Goal: Information Seeking & Learning: Find specific fact

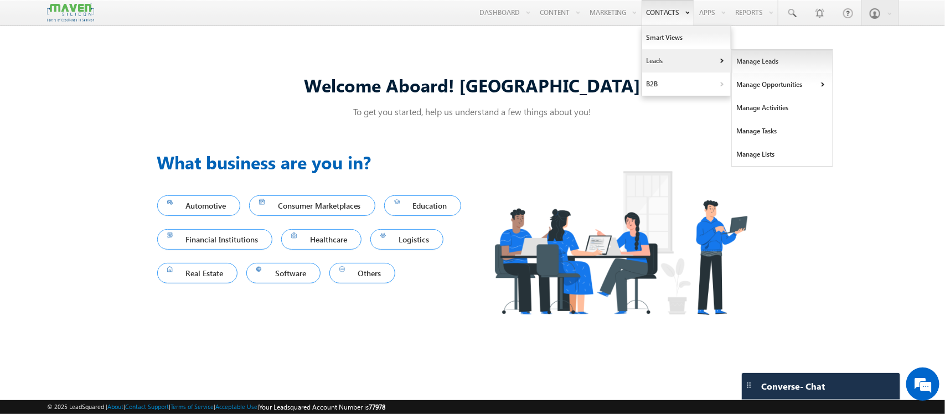
click at [744, 65] on link "Manage Leads" at bounding box center [782, 61] width 101 height 23
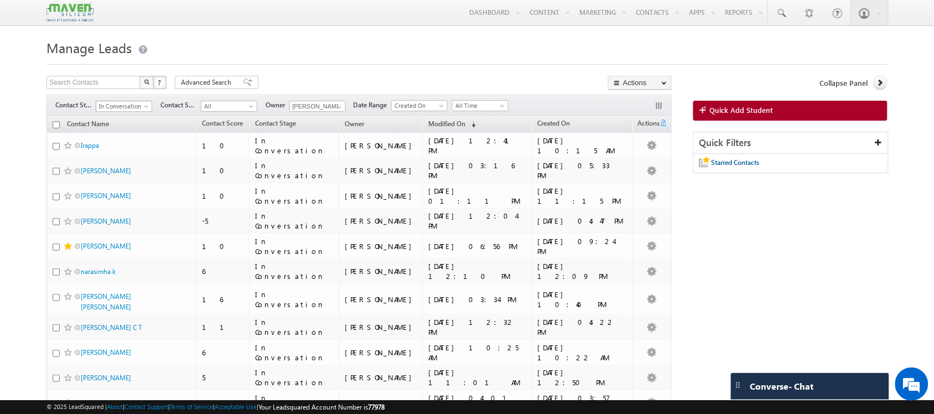
click at [138, 108] on span "In Conversation" at bounding box center [122, 106] width 53 height 10
click at [128, 110] on span "All" at bounding box center [122, 106] width 53 height 10
click at [143, 108] on span at bounding box center [147, 108] width 9 height 9
click at [128, 115] on link "All" at bounding box center [125, 119] width 56 height 10
click at [137, 108] on span "All" at bounding box center [122, 106] width 53 height 10
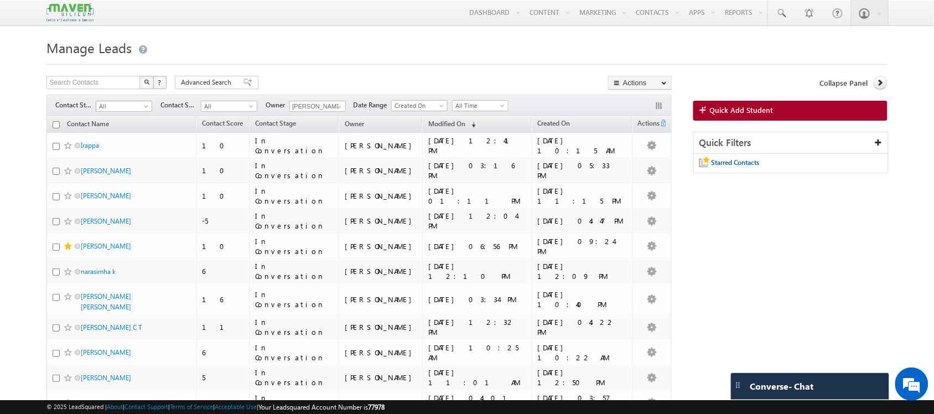
click at [134, 106] on span "All" at bounding box center [122, 106] width 53 height 10
click at [149, 104] on link "All" at bounding box center [124, 106] width 56 height 11
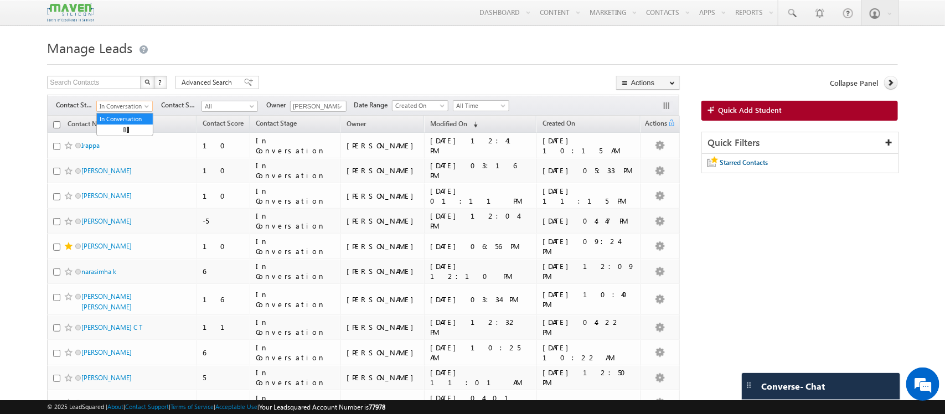
click at [145, 108] on span at bounding box center [147, 108] width 9 height 9
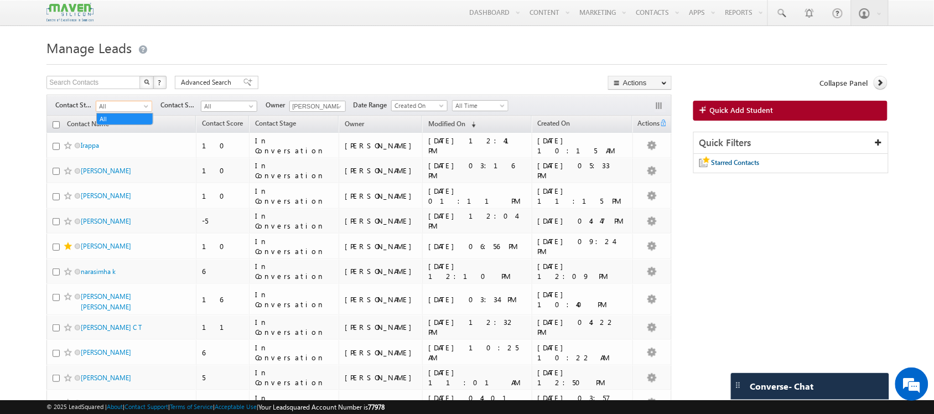
click at [145, 108] on span at bounding box center [147, 108] width 9 height 9
click at [251, 107] on span at bounding box center [252, 108] width 9 height 9
click at [242, 56] on h1 "Manage Leads" at bounding box center [466, 47] width 841 height 22
click at [148, 104] on span "All" at bounding box center [122, 106] width 53 height 10
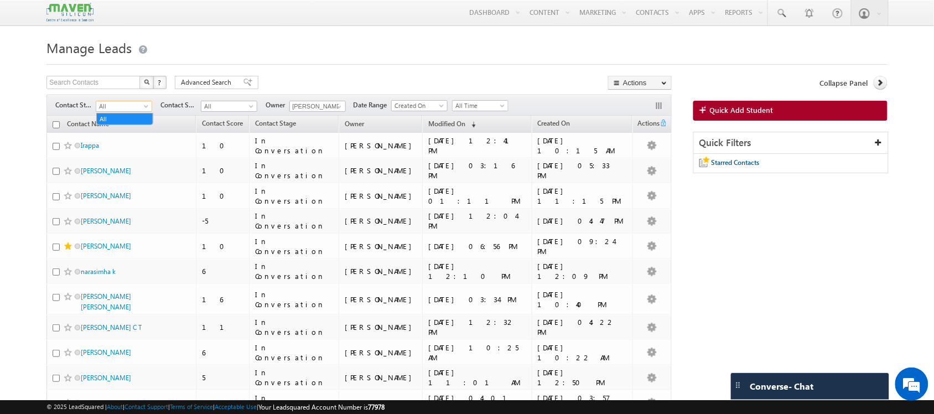
click at [148, 104] on span "All" at bounding box center [122, 106] width 53 height 10
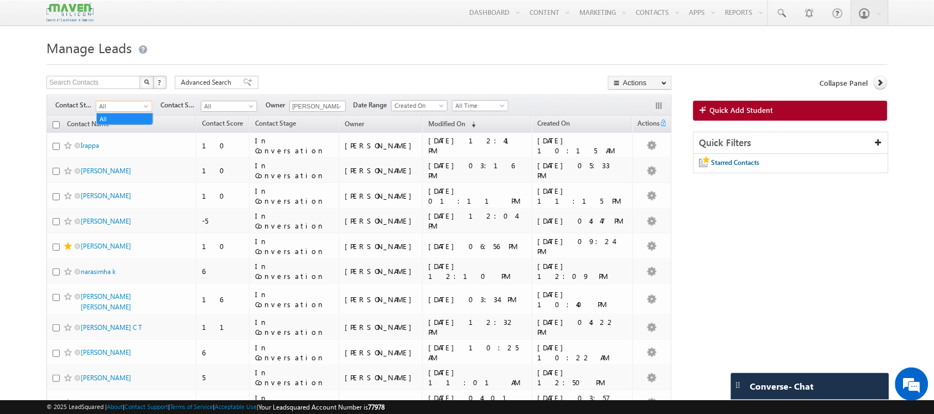
click at [150, 106] on span at bounding box center [147, 108] width 9 height 9
click at [132, 103] on span "In Conversation" at bounding box center [122, 106] width 53 height 10
click at [133, 104] on span "All" at bounding box center [122, 106] width 53 height 10
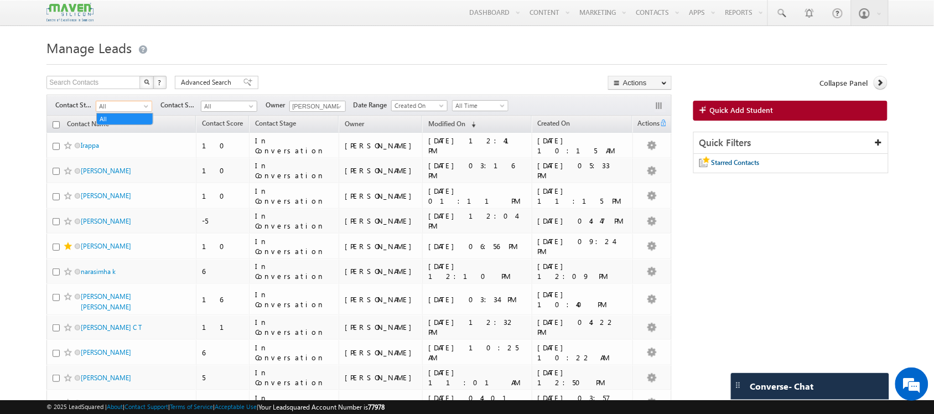
click at [133, 104] on span "All" at bounding box center [122, 106] width 53 height 10
click at [144, 105] on span at bounding box center [147, 108] width 9 height 9
click at [150, 106] on span at bounding box center [147, 108] width 9 height 9
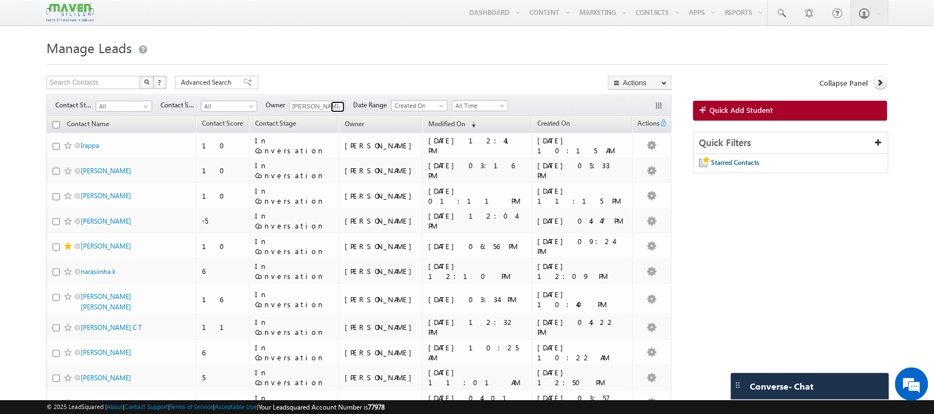
click at [332, 108] on link at bounding box center [338, 106] width 14 height 11
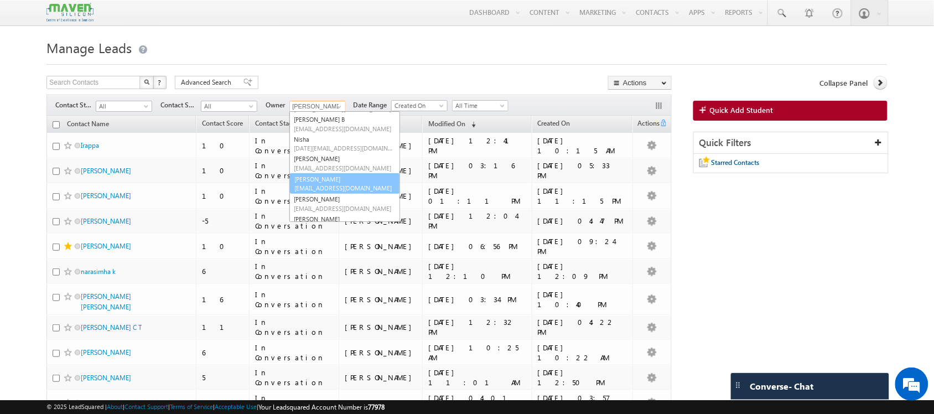
scroll to position [137, 0]
click at [340, 187] on span "lsq6@maven-silicon.com" at bounding box center [344, 188] width 100 height 8
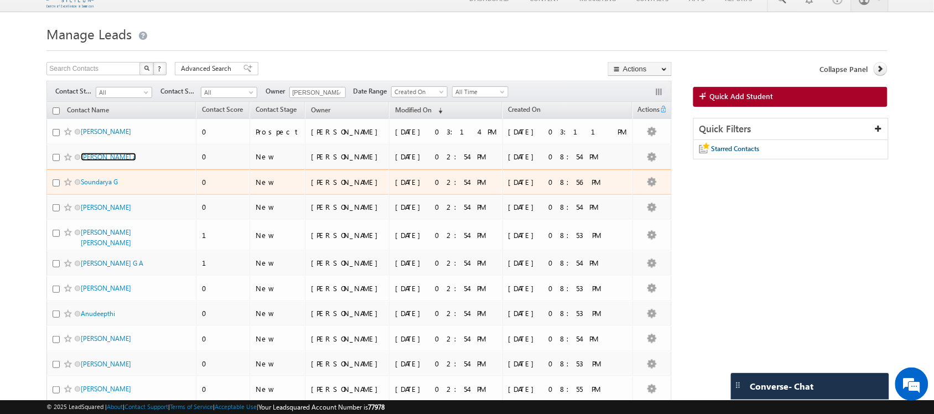
scroll to position [0, 0]
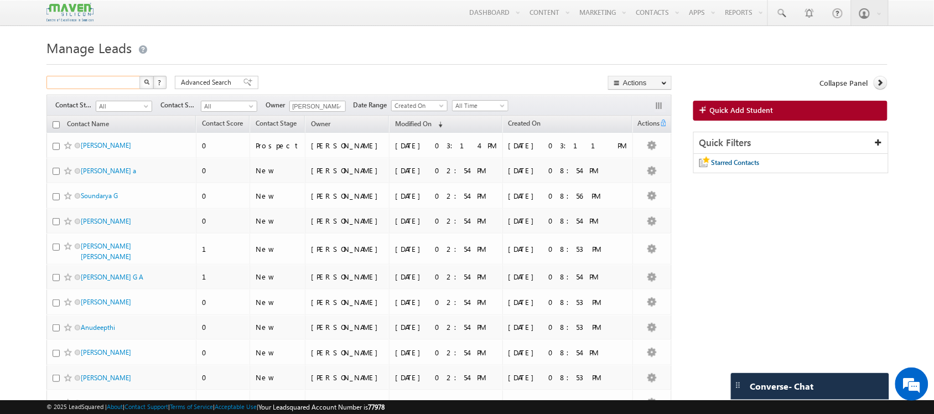
click at [123, 86] on input "text" at bounding box center [93, 82] width 95 height 13
type input "jeevan"
click at [777, 12] on span at bounding box center [781, 13] width 11 height 11
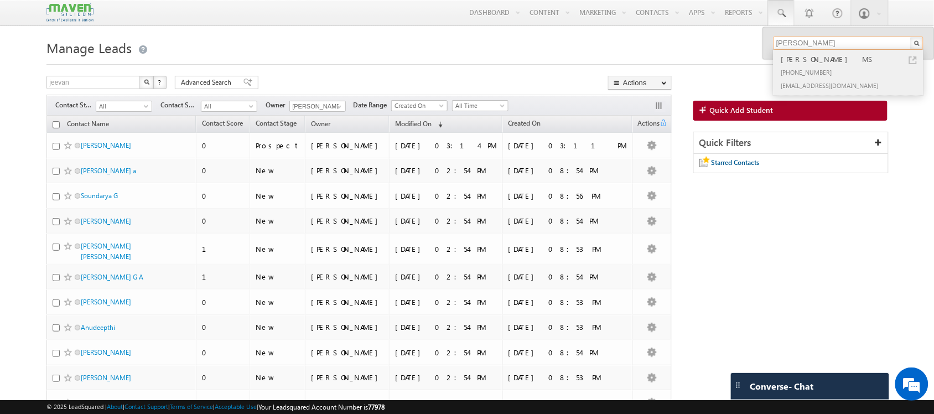
type input "kavya"
click at [799, 61] on div "Kavya MS" at bounding box center [853, 59] width 148 height 12
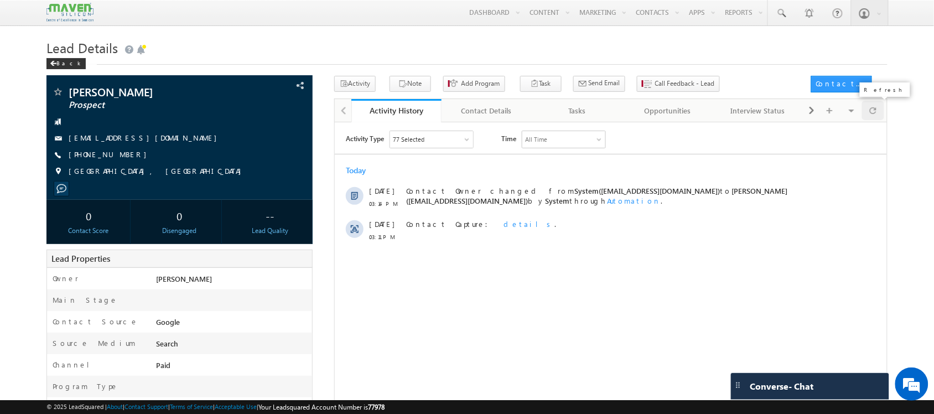
click at [876, 120] on span at bounding box center [873, 110] width 7 height 19
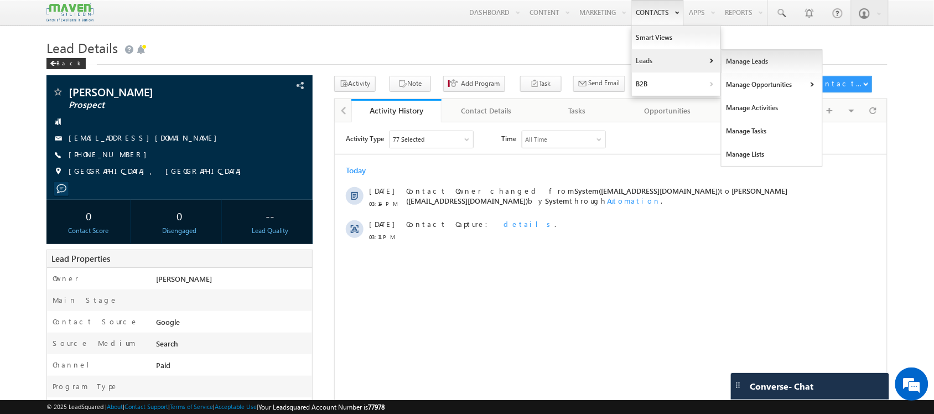
click at [735, 65] on link "Manage Leads" at bounding box center [772, 61] width 101 height 23
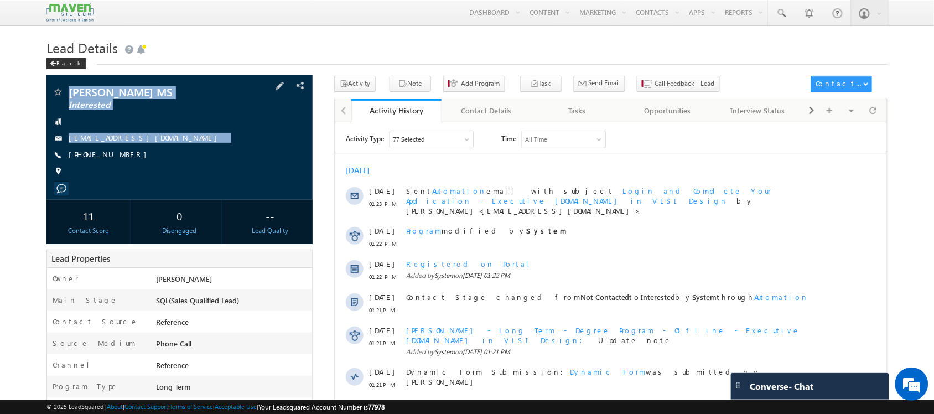
drag, startPoint x: 138, startPoint y: 158, endPoint x: 65, endPoint y: 84, distance: 104.1
click at [65, 84] on div "[PERSON_NAME] MS Interested [EMAIL_ADDRESS][DOMAIN_NAME]" at bounding box center [179, 137] width 266 height 125
click at [189, 146] on div "[PERSON_NAME] MS Interested [EMAIL_ADDRESS][DOMAIN_NAME] [PHONE_NUMBER]" at bounding box center [179, 134] width 255 height 96
drag, startPoint x: 138, startPoint y: 158, endPoint x: 70, endPoint y: 84, distance: 101.1
click at [70, 84] on div "Kavya MS Interested msmkavya@gmail.com" at bounding box center [179, 137] width 266 height 125
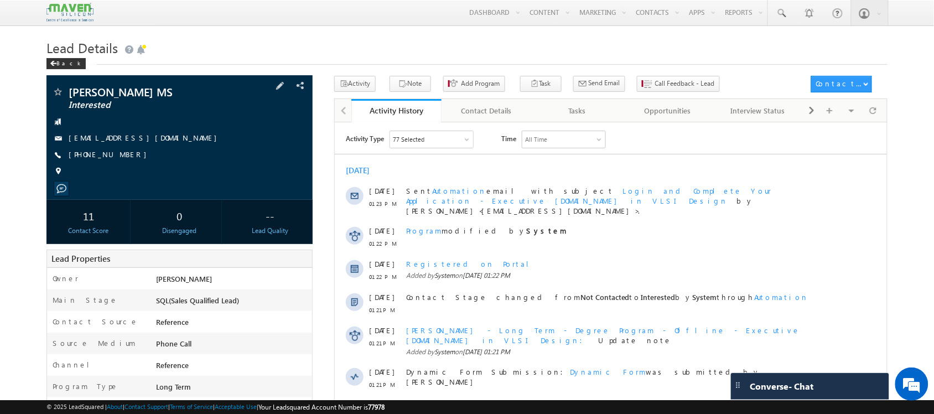
click at [138, 183] on div "Kavya MS Interested msmkavya@gmail.com +91-6360694339" at bounding box center [179, 134] width 255 height 96
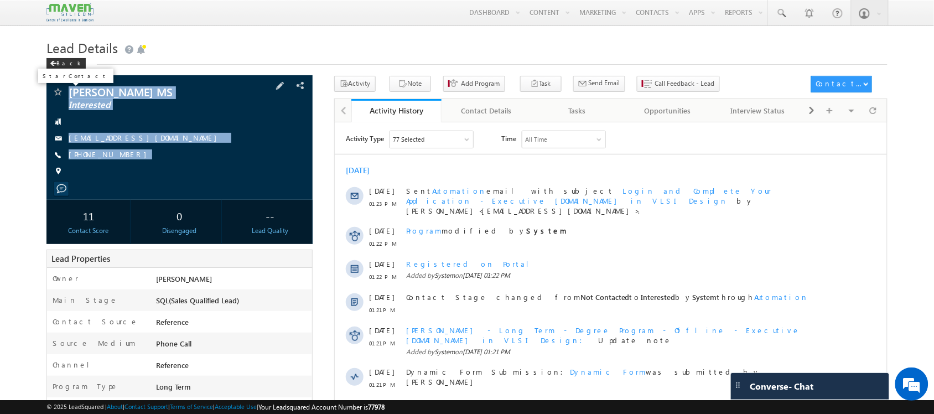
drag, startPoint x: 123, startPoint y: 167, endPoint x: 62, endPoint y: 95, distance: 95.0
click at [62, 95] on div "Kavya MS Interested msmkavya@gmail.com +91-6360694339" at bounding box center [179, 134] width 255 height 96
copy div "Kavya MS Interested msmkavya@gmail.com +91-6360694339"
click at [789, 9] on link at bounding box center [781, 12] width 27 height 25
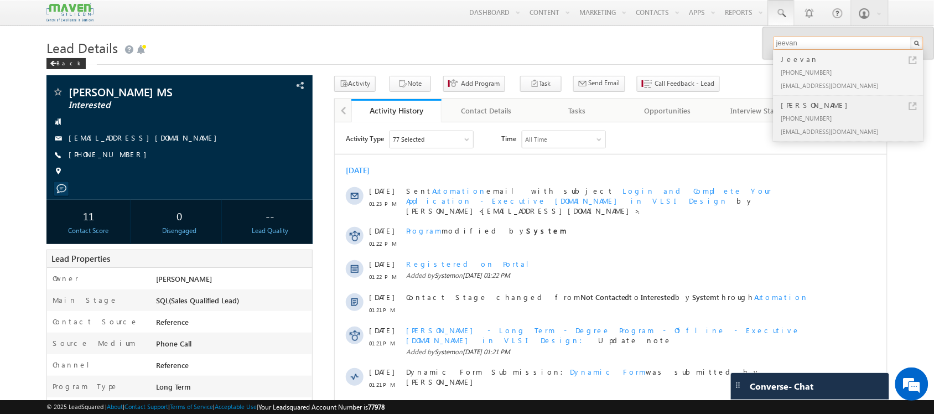
type input "jeevan"
click at [836, 115] on div "+91-7795238081" at bounding box center [853, 117] width 148 height 13
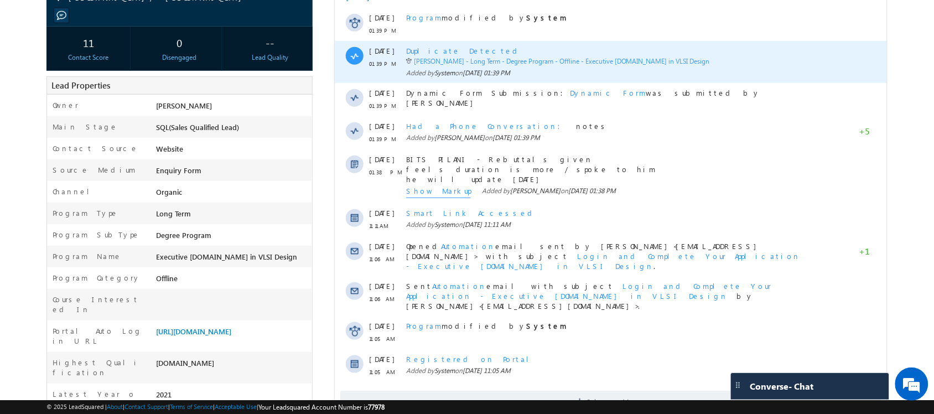
scroll to position [208, 0]
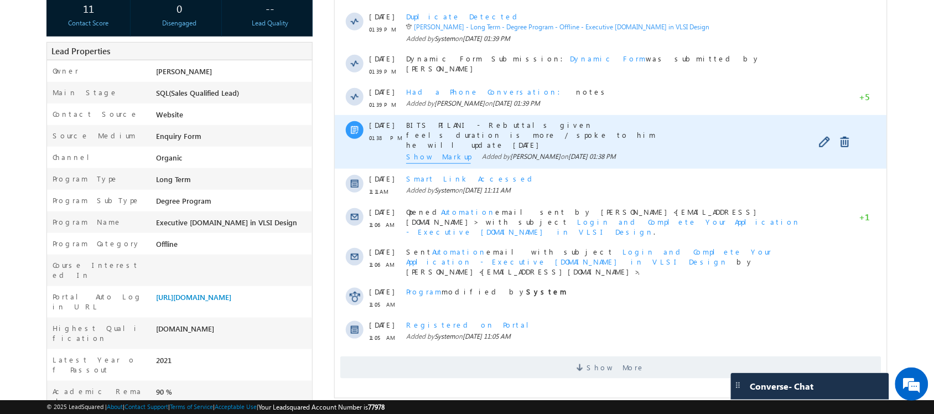
click at [426, 158] on span "Show Markup" at bounding box center [438, 158] width 65 height 12
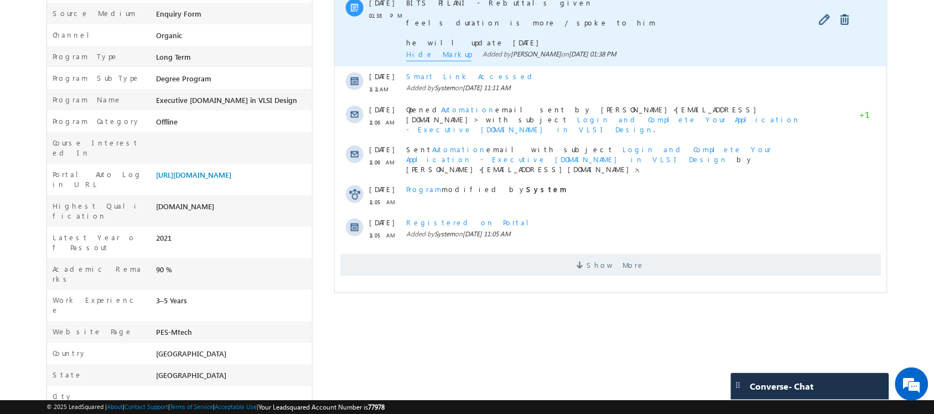
scroll to position [0, 0]
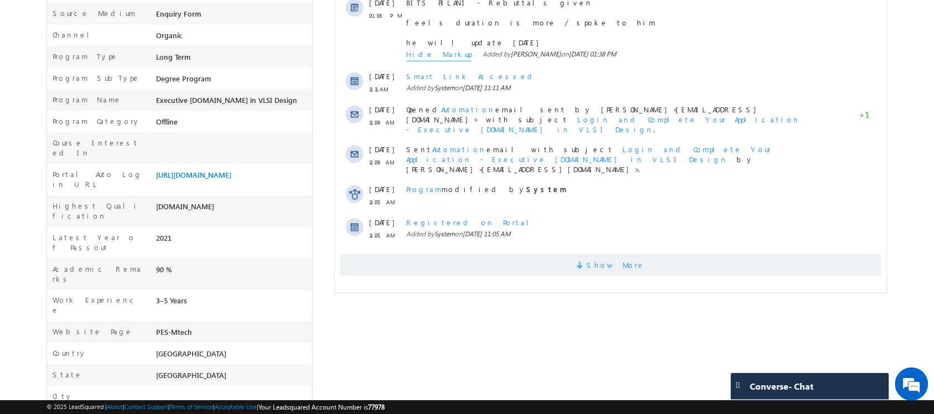
click at [633, 257] on span "Show More" at bounding box center [615, 265] width 59 height 22
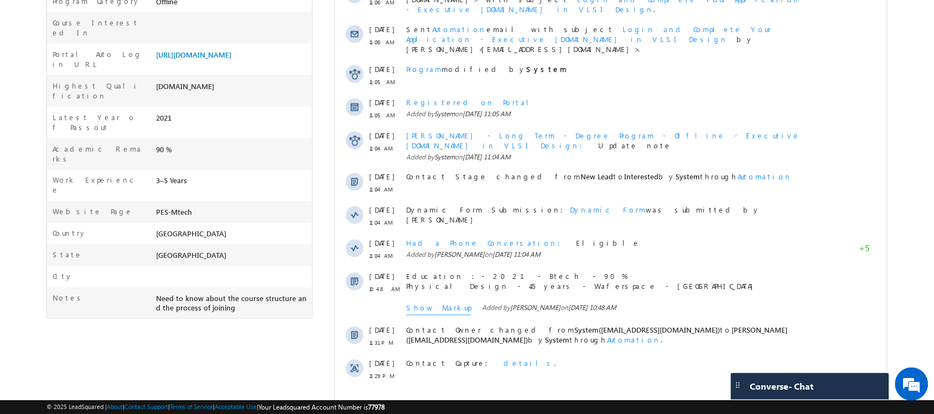
scroll to position [478, 0]
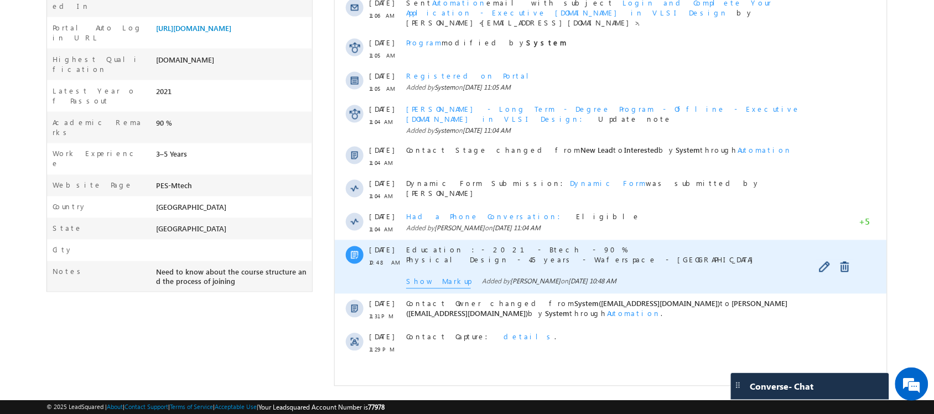
click at [425, 277] on span "Show Markup" at bounding box center [438, 283] width 65 height 12
drag, startPoint x: 629, startPoint y: 238, endPoint x: 400, endPoint y: 232, distance: 228.7
click at [400, 240] on div "26 Aug 10:48 AM Education :- 2021- Btech - 90% Physical Design - 4.5 years - Wa…" at bounding box center [610, 267] width 552 height 54
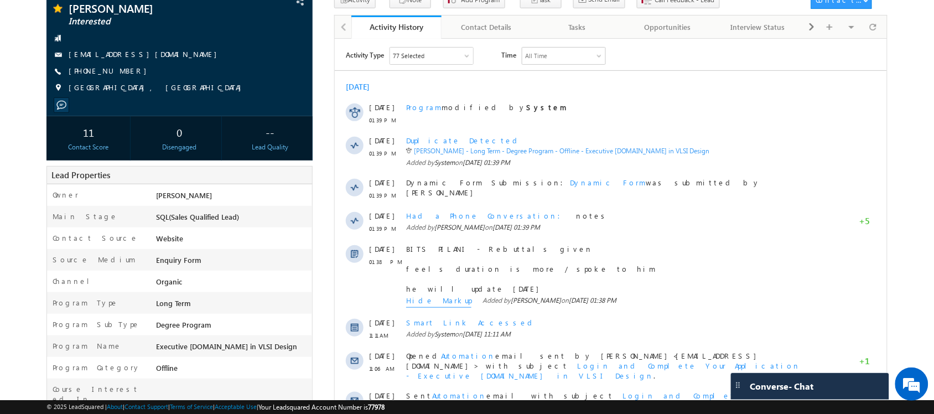
scroll to position [0, 0]
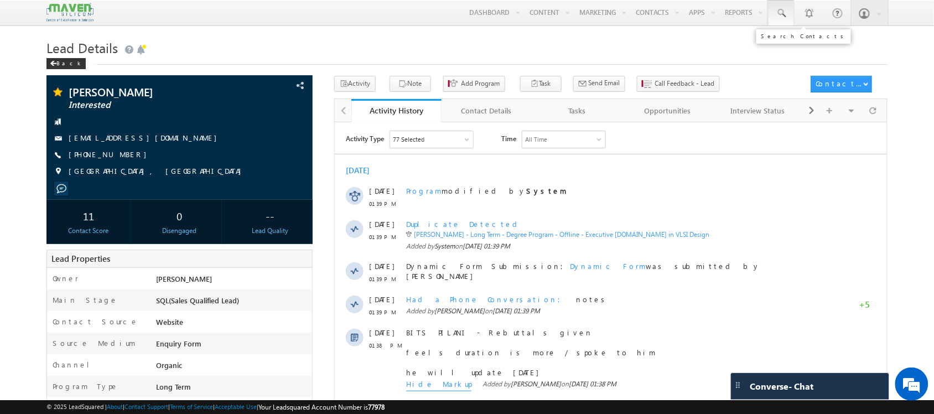
click at [790, 12] on link at bounding box center [781, 12] width 27 height 25
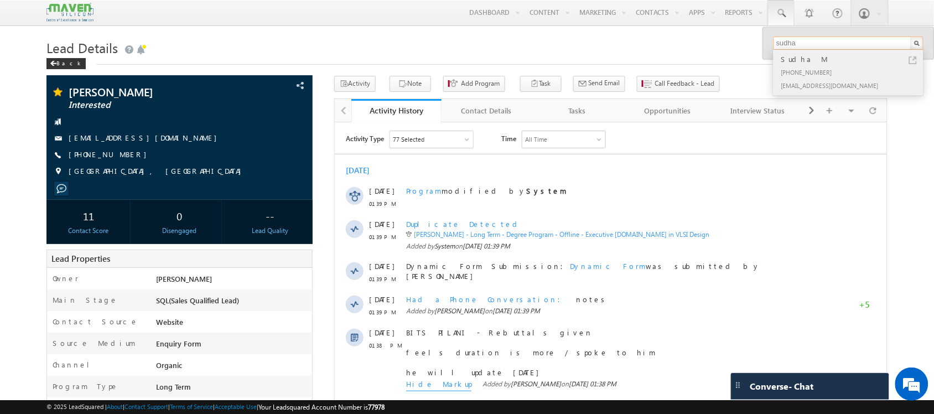
type input "sudha"
click at [806, 59] on div "Sudha M" at bounding box center [853, 59] width 148 height 12
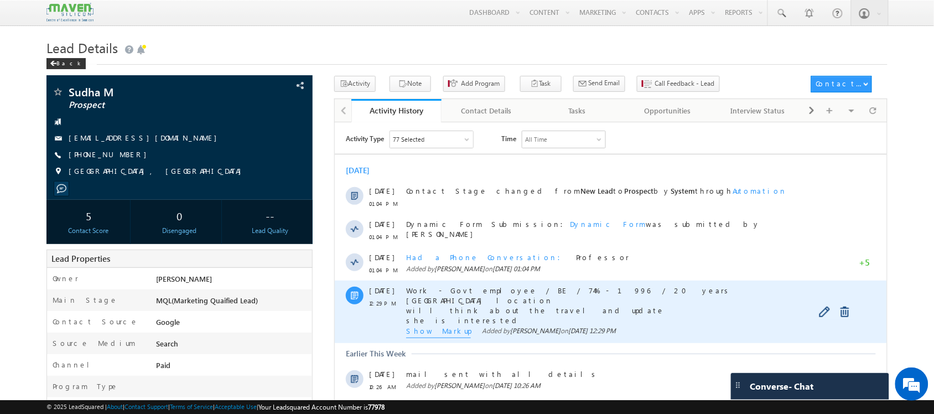
click at [431, 334] on span "Show Markup" at bounding box center [438, 331] width 65 height 12
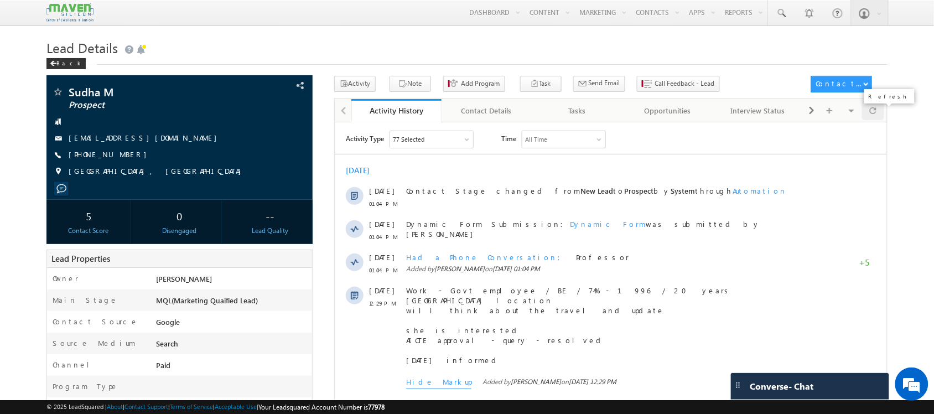
click at [877, 115] on div at bounding box center [873, 110] width 22 height 19
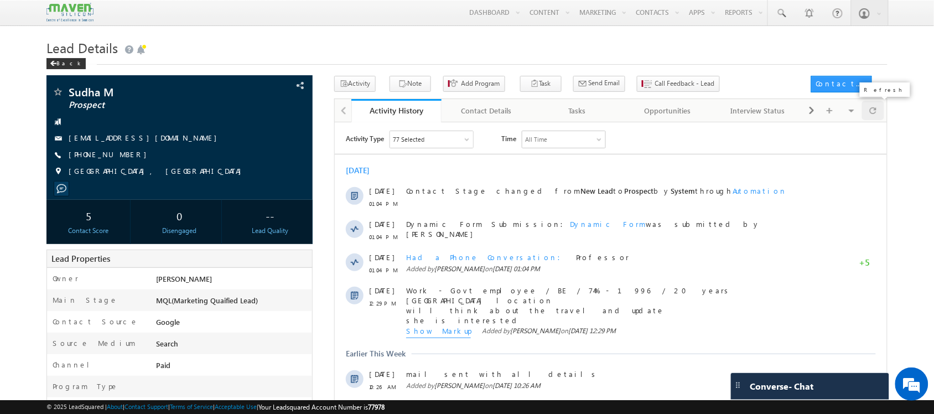
click at [881, 112] on div at bounding box center [873, 110] width 22 height 19
click at [878, 118] on div at bounding box center [873, 110] width 22 height 19
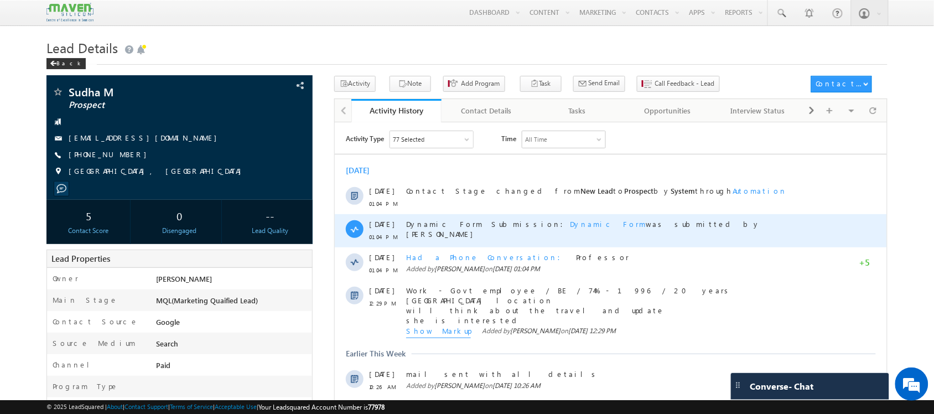
scroll to position [42, 0]
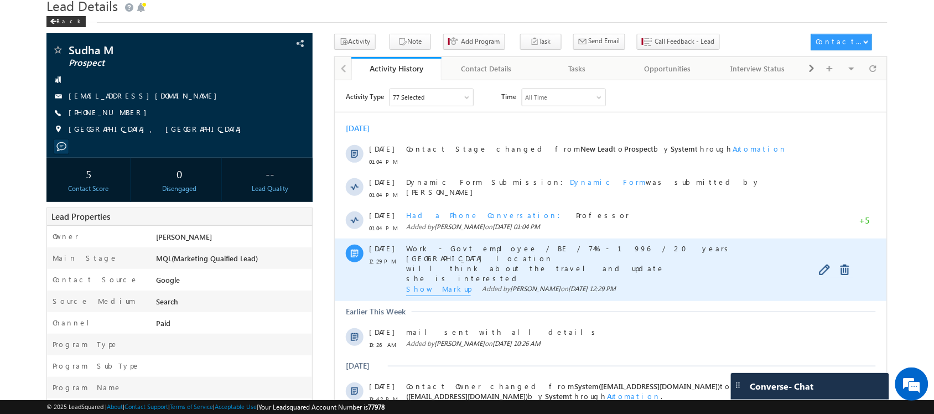
click at [438, 296] on div "Work - Govt employee / BE / 74% - 1996 / 20 years Chitradurga location will thi…" at bounding box center [609, 269] width 406 height 63
click at [433, 289] on span "Show Markup" at bounding box center [438, 289] width 65 height 12
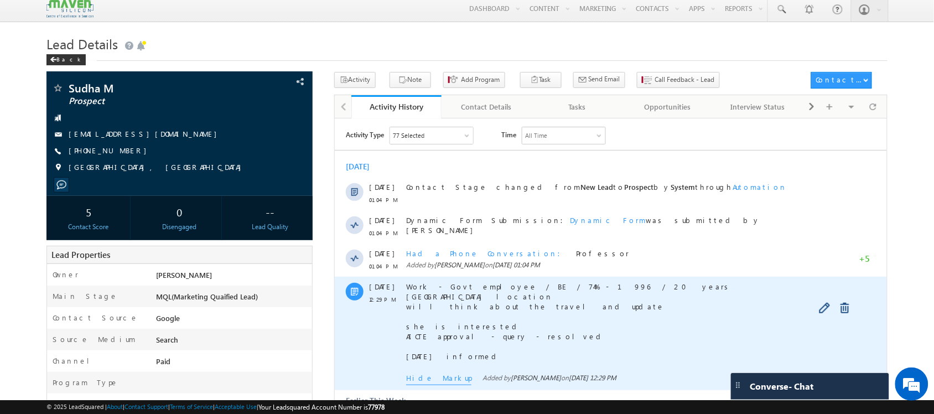
scroll to position [0, 0]
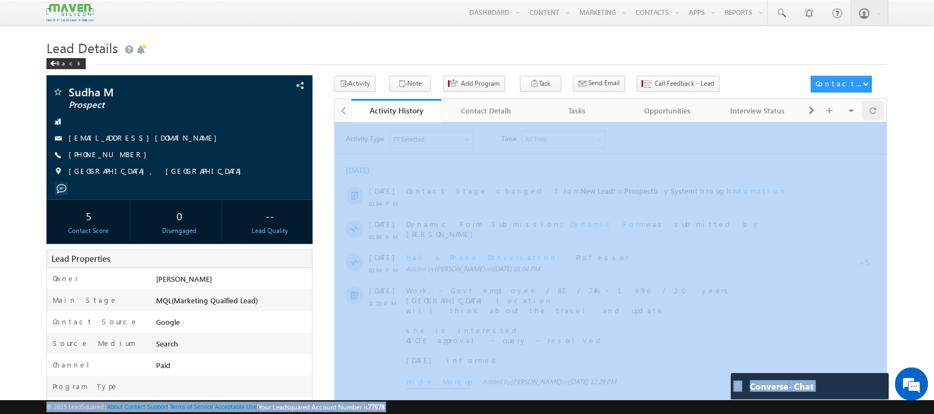
drag, startPoint x: 888, startPoint y: 100, endPoint x: 884, endPoint y: 106, distance: 8.0
click at [876, 111] on span at bounding box center [873, 110] width 7 height 19
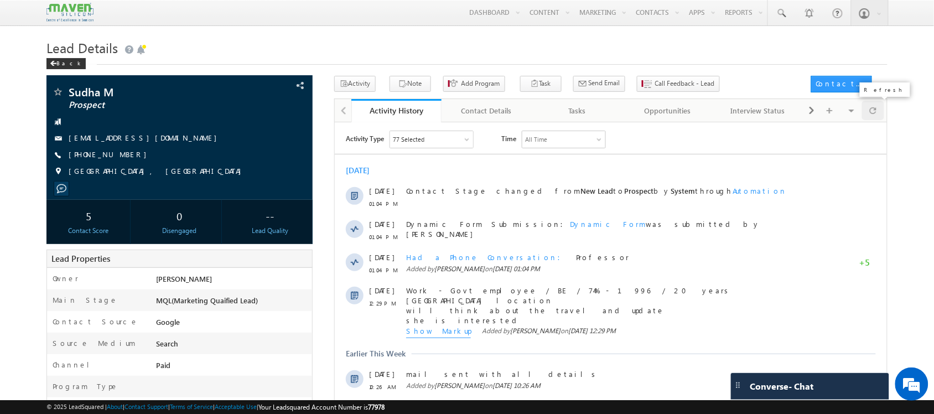
click at [867, 109] on div at bounding box center [873, 110] width 22 height 19
click at [56, 91] on span at bounding box center [57, 92] width 11 height 11
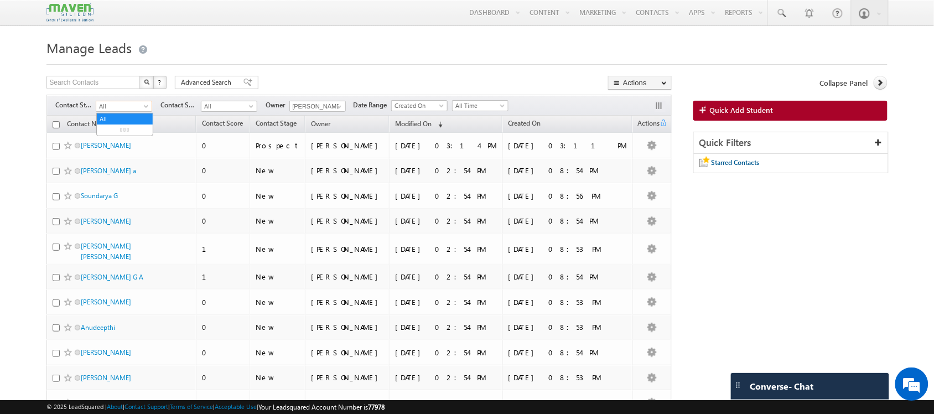
click at [146, 111] on span at bounding box center [147, 108] width 9 height 9
click at [312, 36] on body "Menu Shubham lsq6@ maven -sili con.c om" at bounding box center [467, 414] width 934 height 829
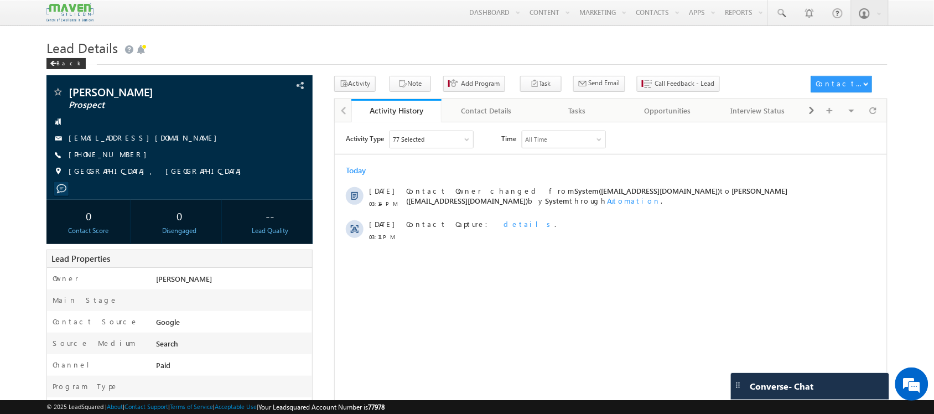
click at [541, 34] on body "Menu [GEOGRAPHIC_DATA] lsq6@ maven -sili con.c om" at bounding box center [467, 383] width 934 height 766
drag, startPoint x: 453, startPoint y: 296, endPoint x: -1, endPoint y: 287, distance: 454.0
click at [334, 287] on html "Activity Type 77 Selected Select All Sales Activities 1 Sales Activity Opportun…" at bounding box center [610, 268] width 552 height 293
click at [153, 132] on div "Anil Kumat Prospect aniljonnalagaddakumar@gmail.com +91-8374240286" at bounding box center [179, 134] width 255 height 96
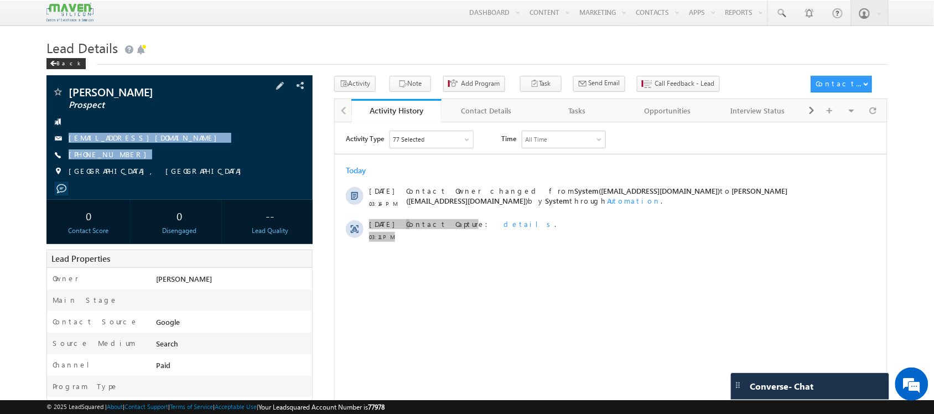
drag, startPoint x: 147, startPoint y: 162, endPoint x: 68, endPoint y: 142, distance: 81.6
click at [68, 142] on div "Anil Kumat Prospect aniljonnalagaddakumar@gmail.com +91-8374240286" at bounding box center [179, 134] width 255 height 96
copy div "aniljonnalagaddakumar@gmail.com +91-8374240286"
click at [68, 142] on div "aniljonnalagaddakumar@gmail.com" at bounding box center [179, 138] width 255 height 11
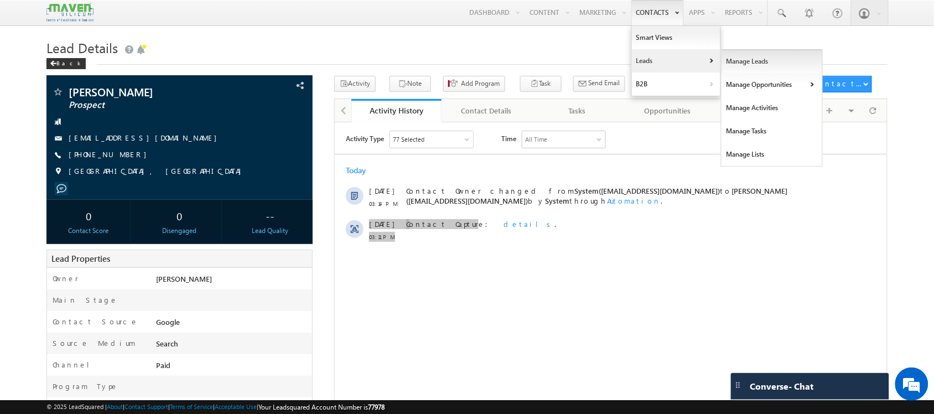
click at [740, 68] on link "Manage Leads" at bounding box center [772, 61] width 101 height 23
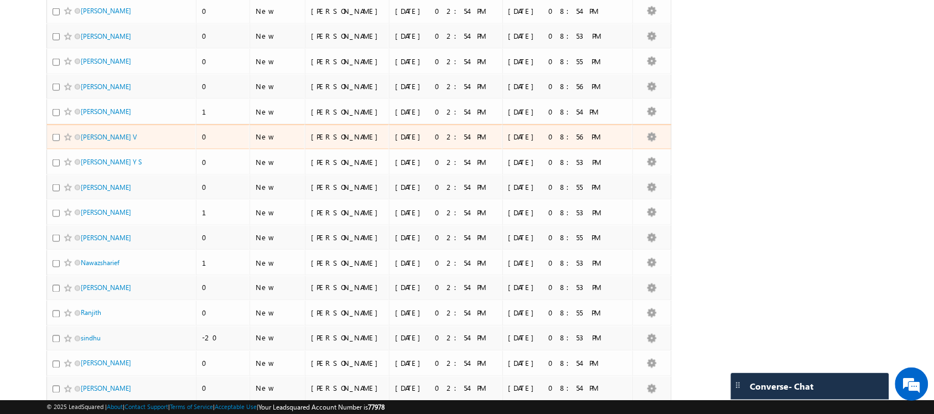
scroll to position [454, 0]
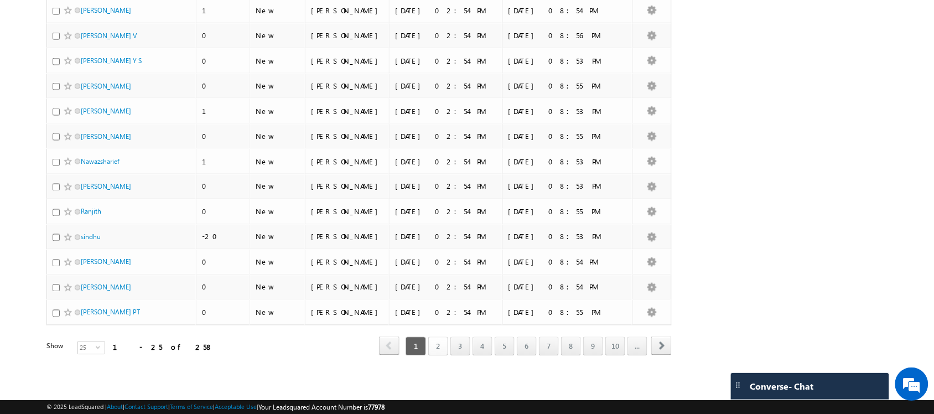
click at [435, 352] on link "2" at bounding box center [438, 346] width 20 height 19
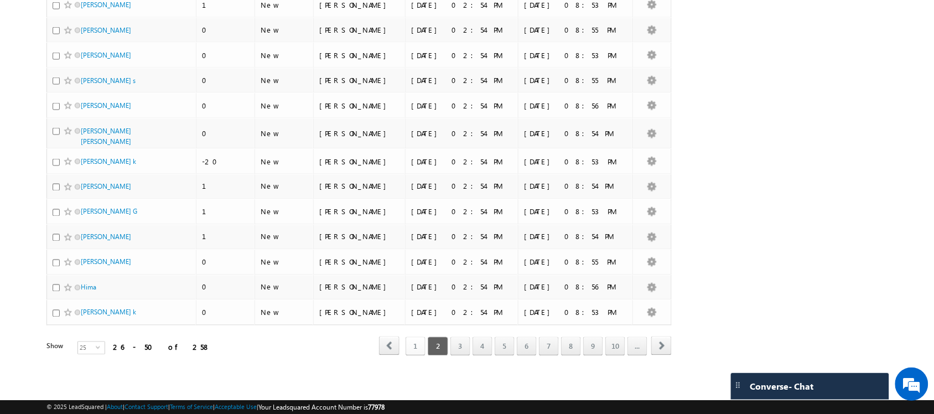
click at [413, 346] on link "1" at bounding box center [416, 346] width 20 height 19
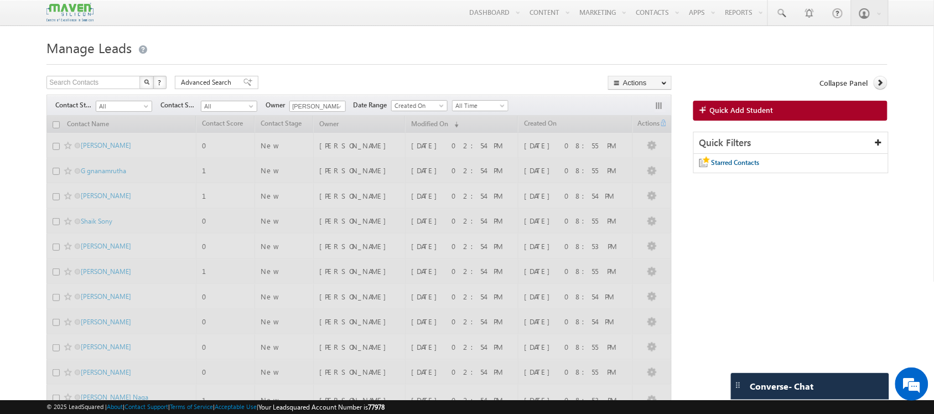
scroll to position [0, 0]
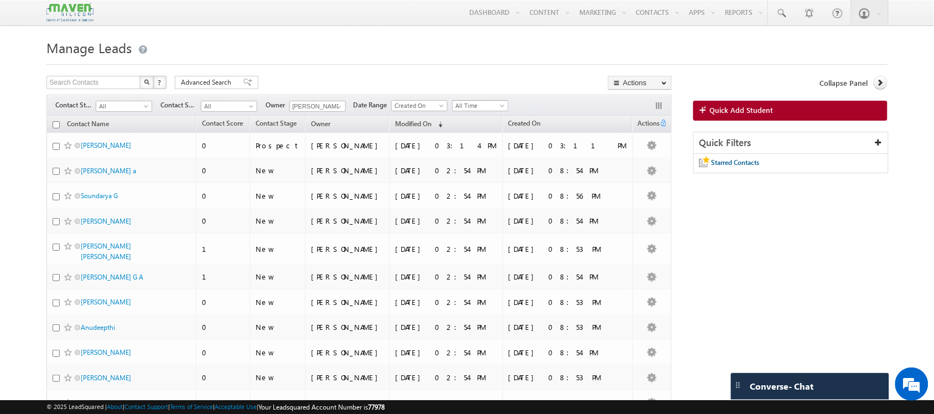
click at [499, 111] on span "All Time" at bounding box center [479, 106] width 53 height 10
click at [133, 111] on span "All" at bounding box center [122, 106] width 53 height 10
click at [231, 103] on span "All" at bounding box center [227, 106] width 53 height 10
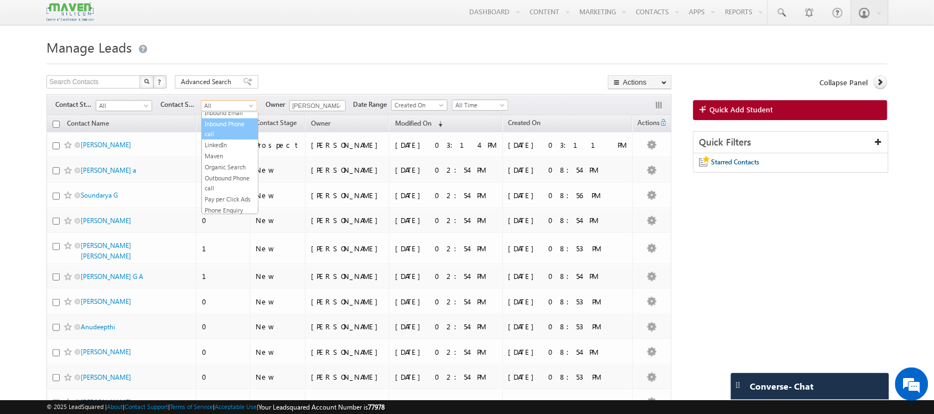
scroll to position [0, 0]
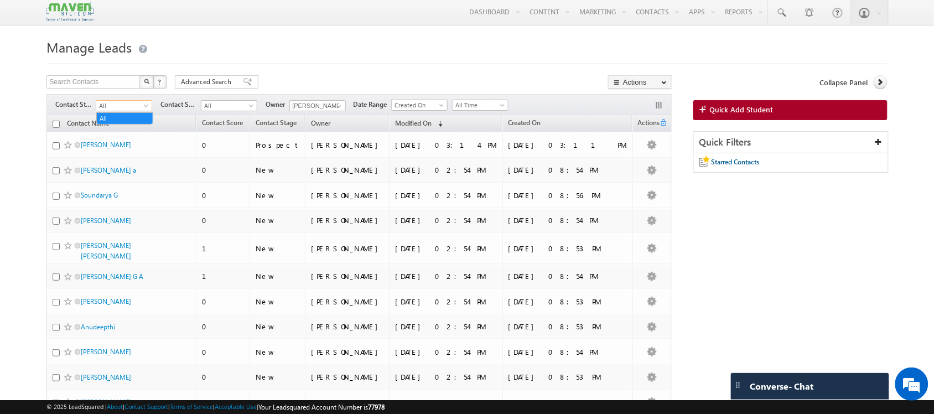
click at [144, 106] on span at bounding box center [147, 108] width 9 height 9
click at [359, 38] on h1 "Manage Leads" at bounding box center [466, 47] width 841 height 22
click at [142, 99] on div "Filters Contact Stage All All Contact Source All alumni Apps B2C Chatbot [PERSO…" at bounding box center [358, 105] width 625 height 21
click at [143, 103] on span "All" at bounding box center [122, 106] width 53 height 10
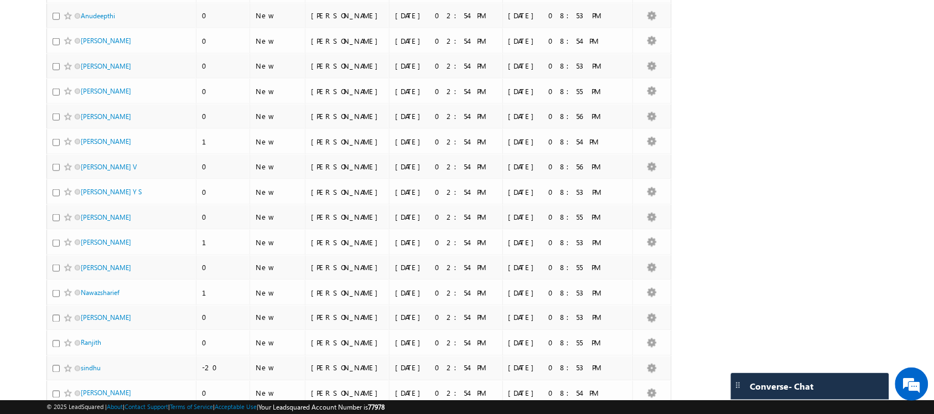
scroll to position [454, 0]
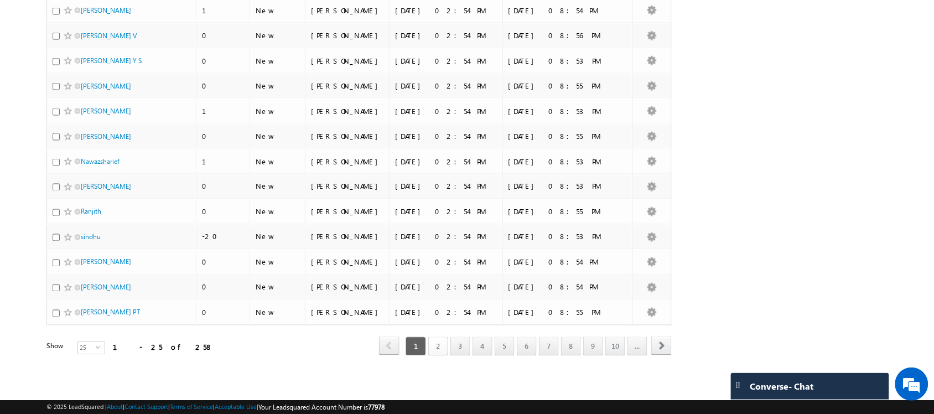
click at [436, 345] on link "2" at bounding box center [438, 346] width 20 height 19
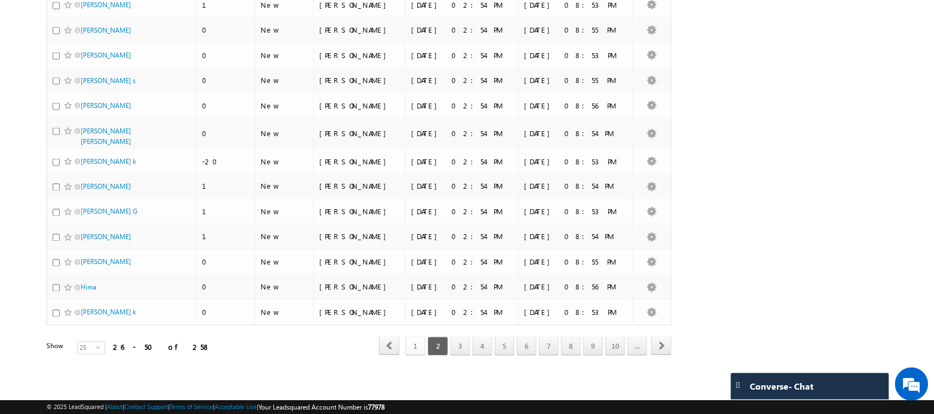
click at [412, 345] on link "1" at bounding box center [416, 346] width 20 height 19
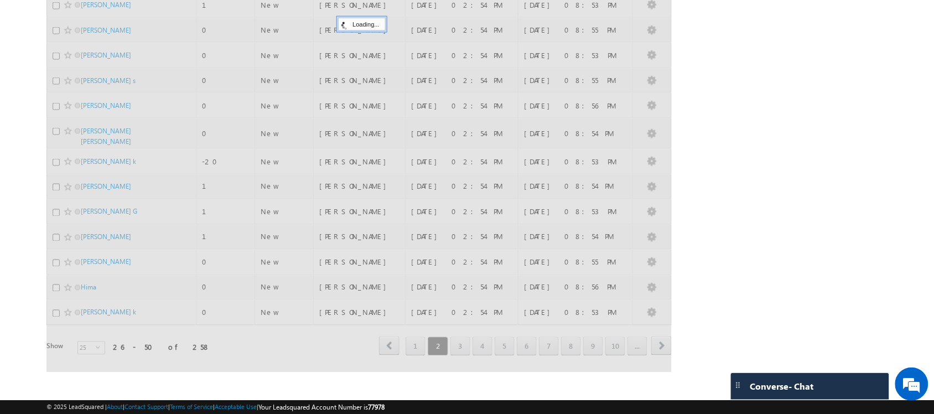
scroll to position [0, 0]
